Goal: Find specific page/section: Find specific page/section

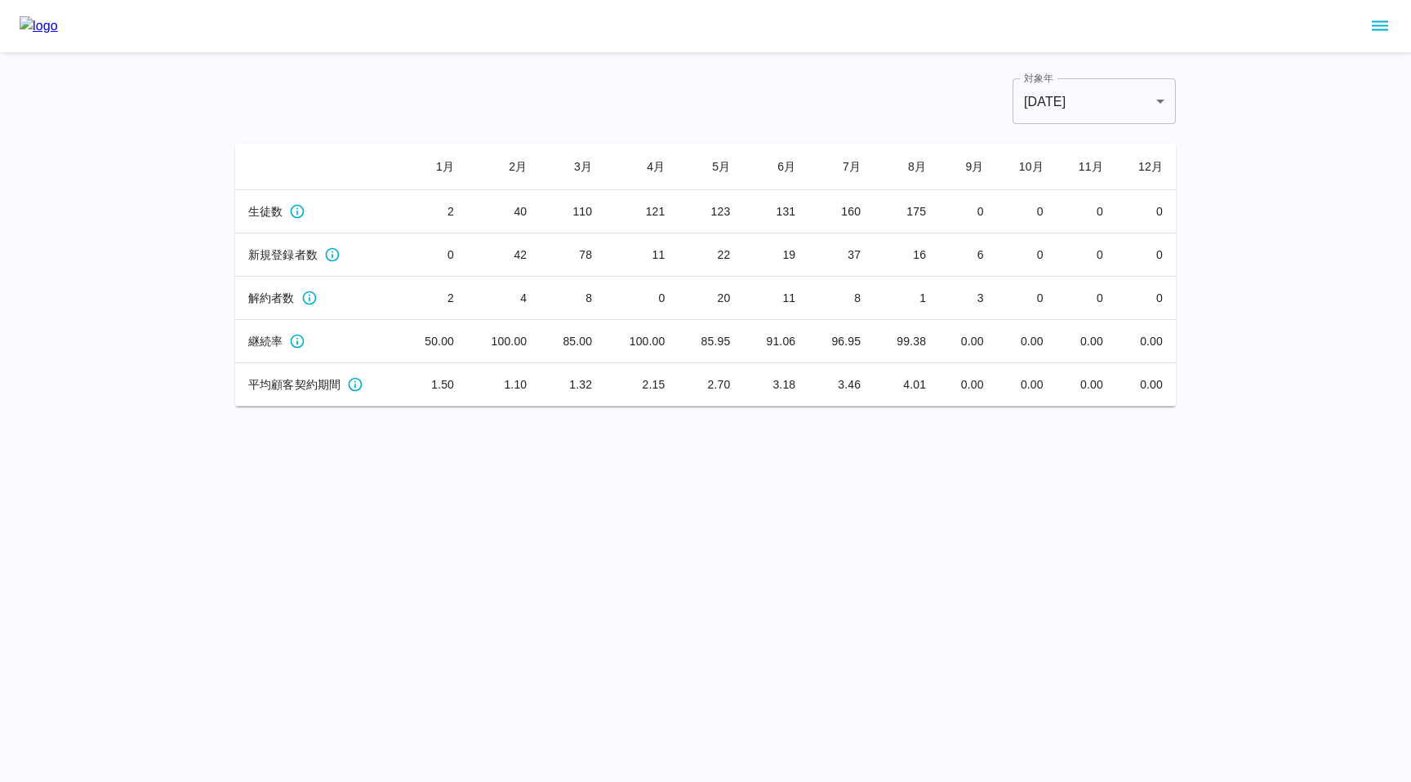
click at [1388, 21] on icon "sidemenu" at bounding box center [1380, 26] width 20 height 20
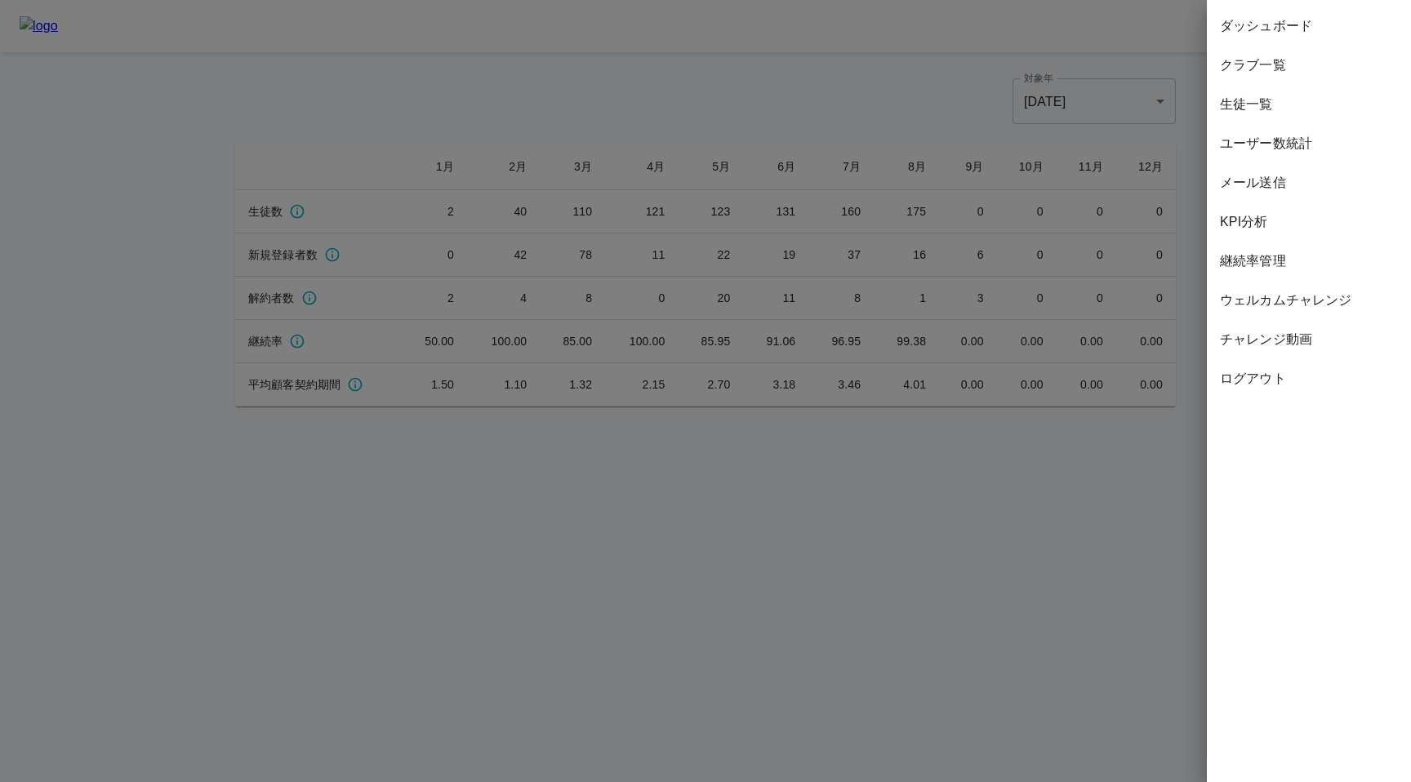
click at [1279, 267] on span "継続率管理" at bounding box center [1309, 261] width 178 height 20
